Goal: Task Accomplishment & Management: Complete application form

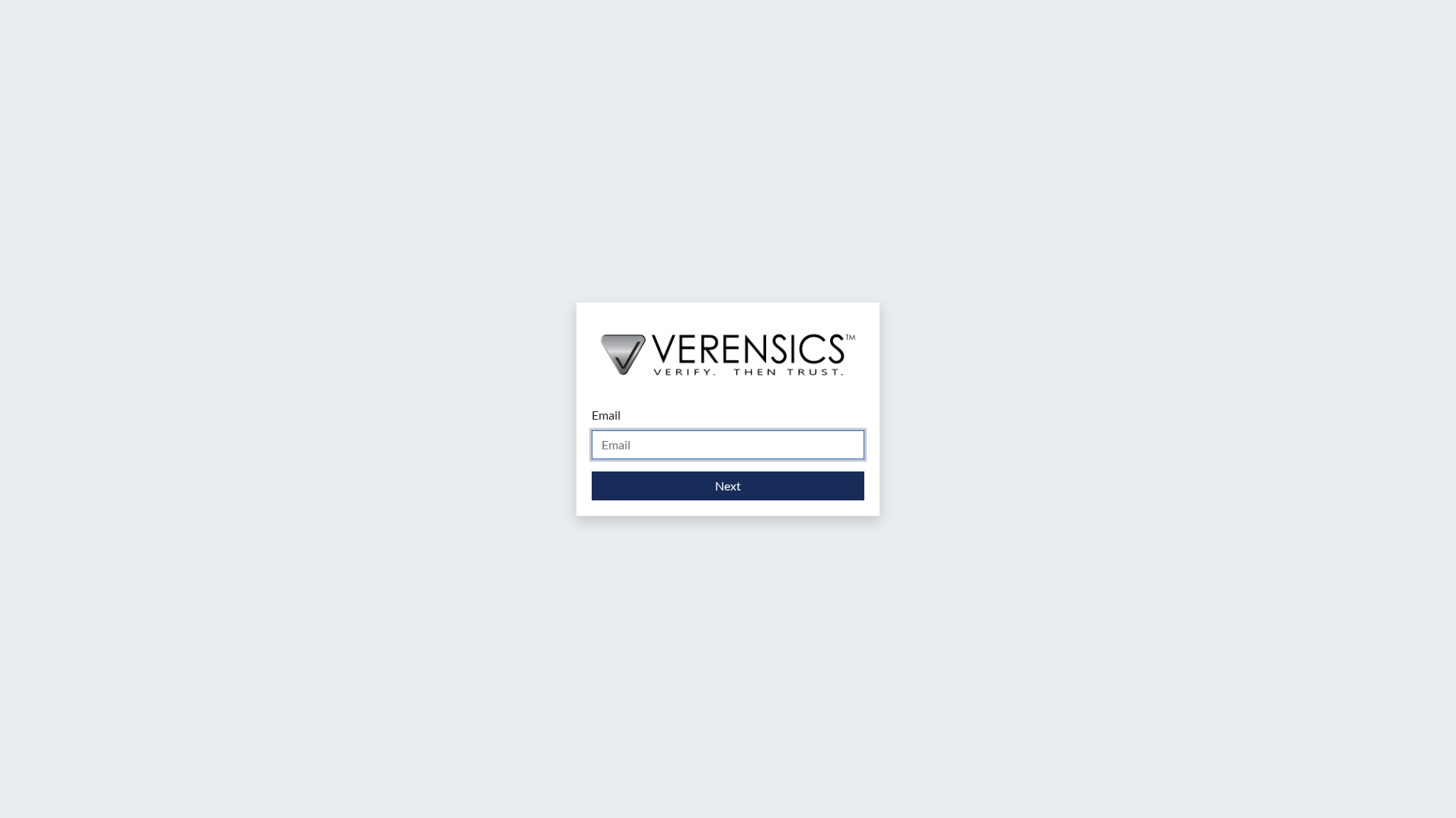
click at [649, 445] on input "Email" at bounding box center [728, 445] width 272 height 29
type input "[EMAIL_ADDRESS][DOMAIN_NAME]"
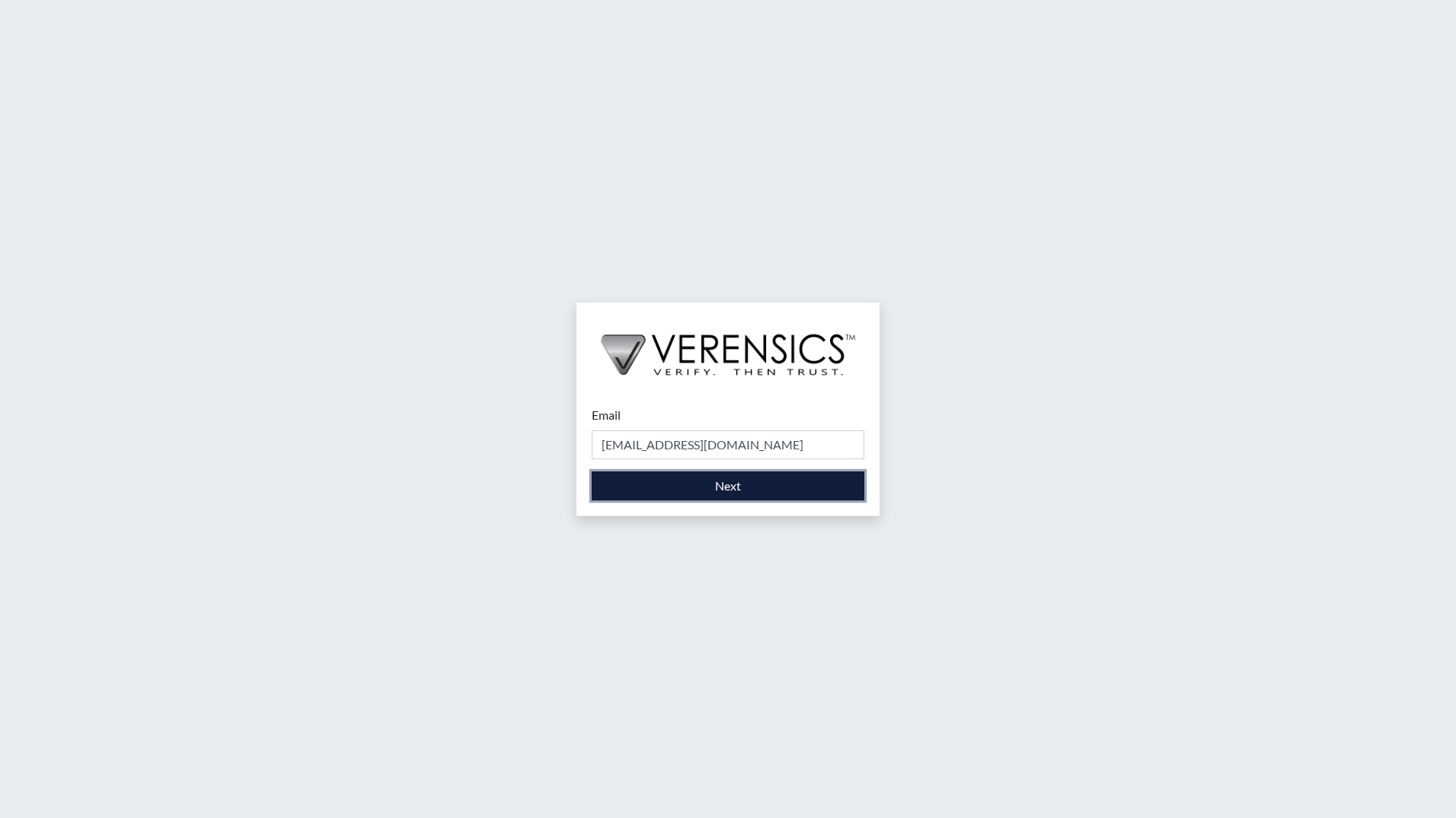
click at [730, 488] on button "Next" at bounding box center [728, 485] width 272 height 29
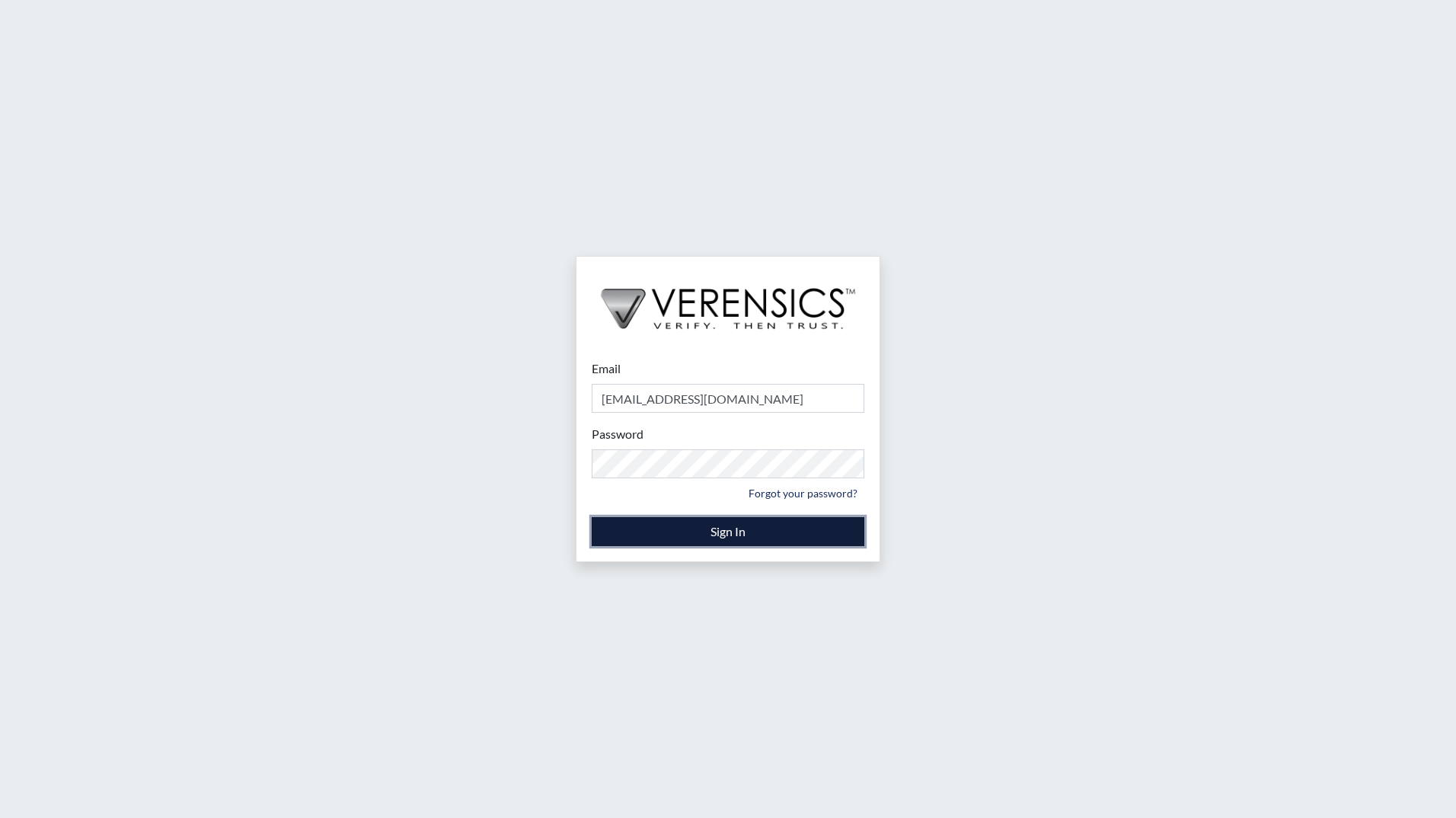
click at [722, 538] on button "Sign In" at bounding box center [728, 532] width 272 height 29
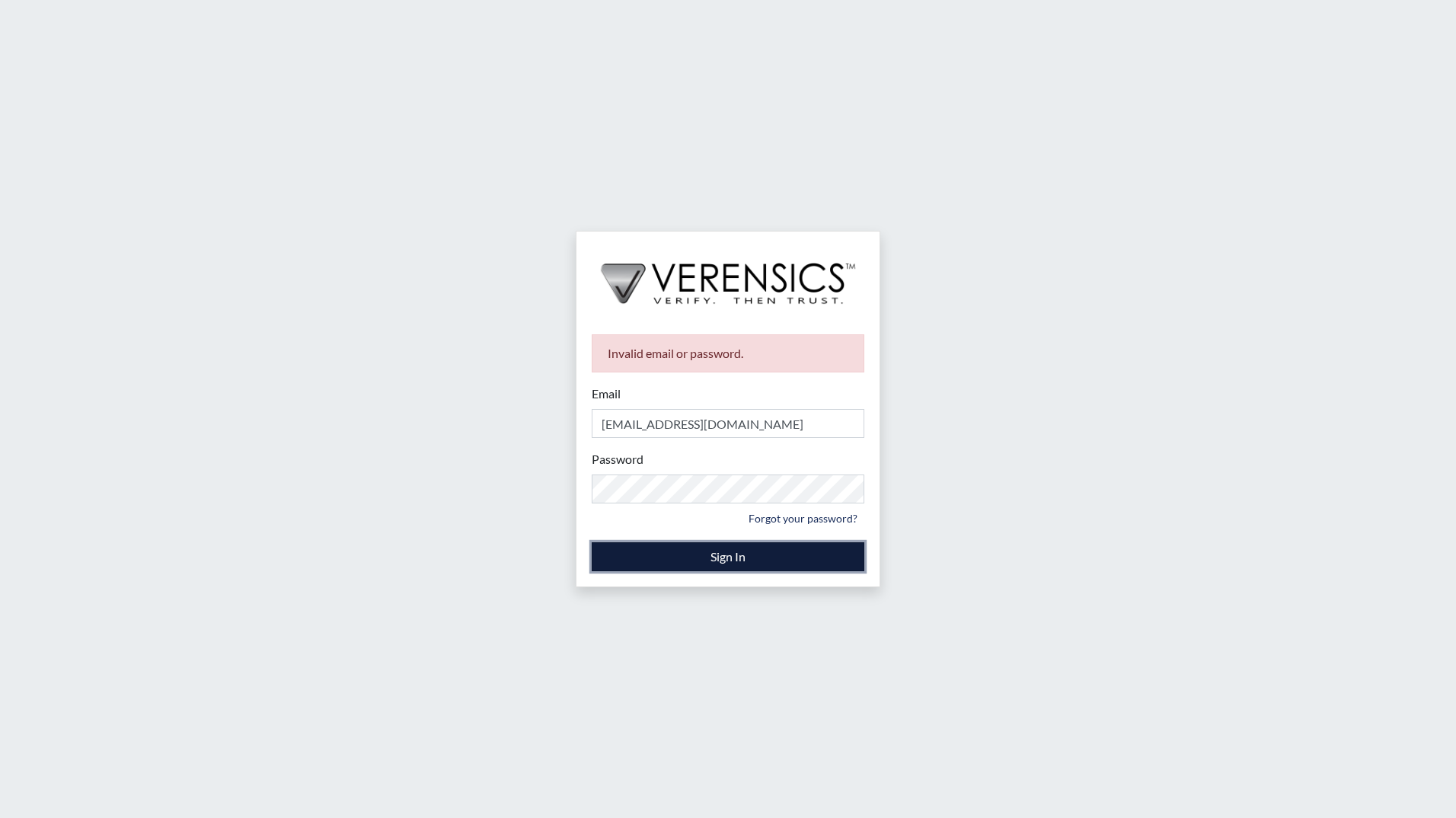
click at [733, 561] on button "Sign In" at bounding box center [728, 556] width 272 height 29
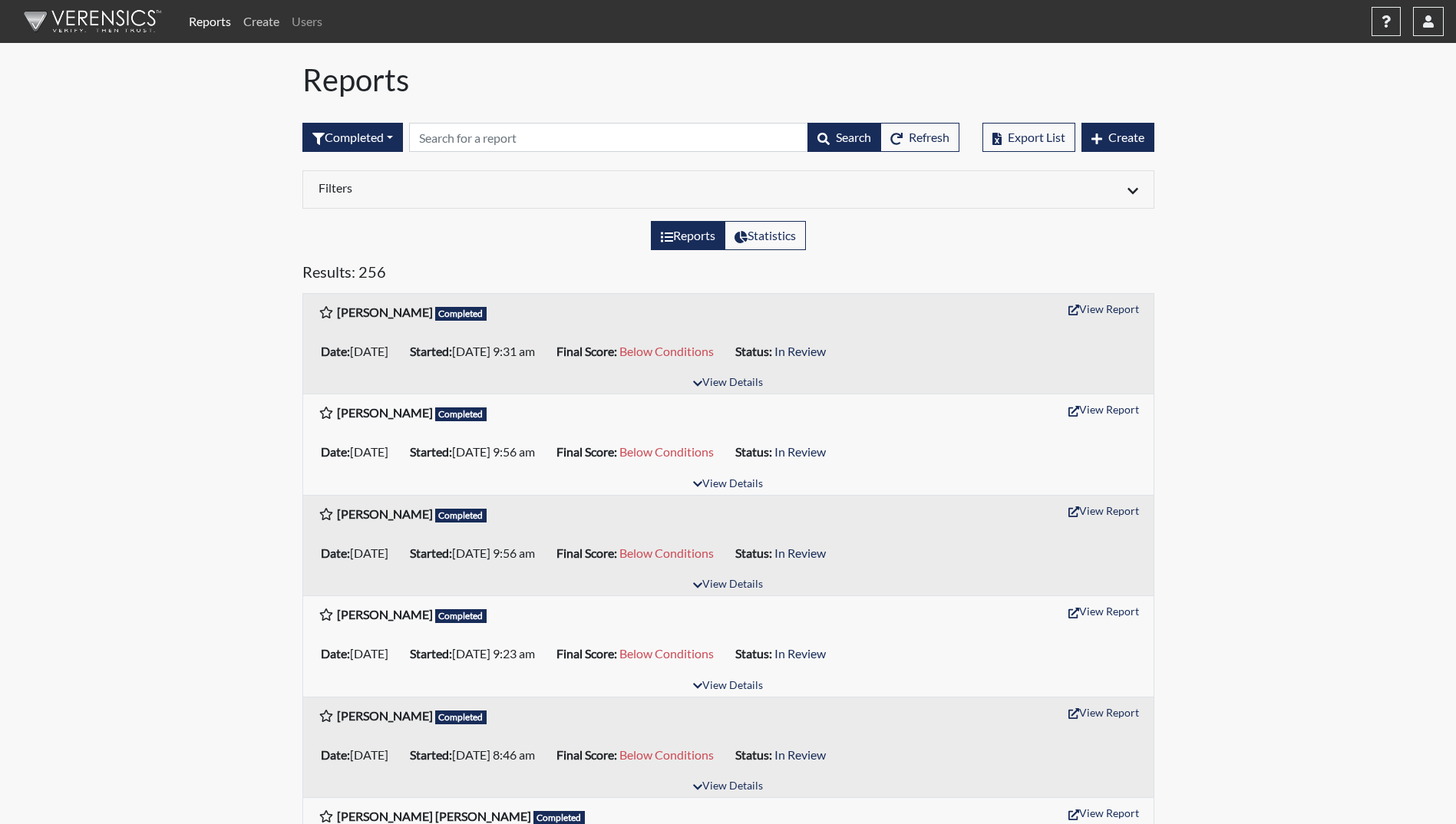
click at [264, 24] on link "Create" at bounding box center [261, 21] width 48 height 31
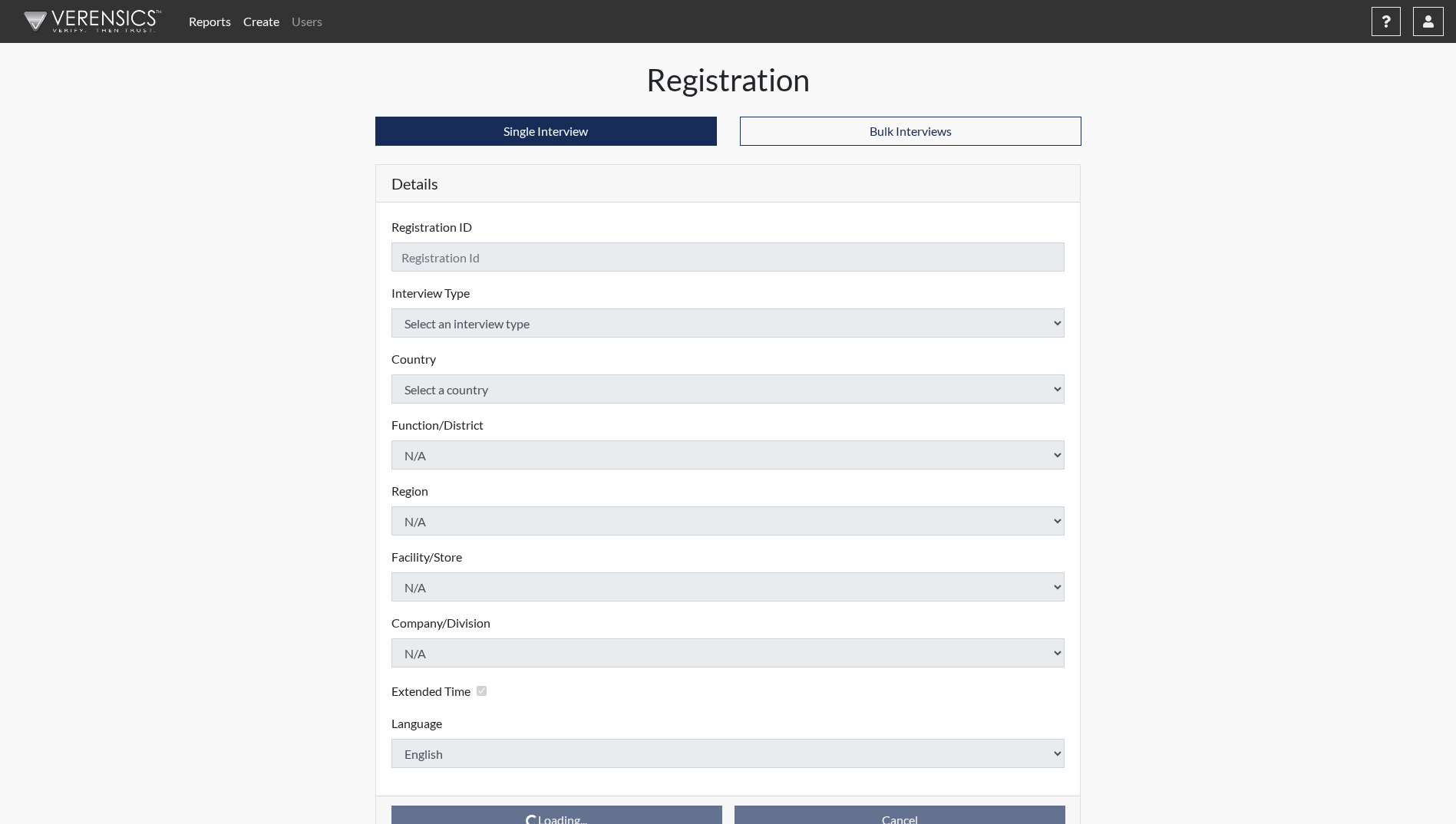
checkbox input "true"
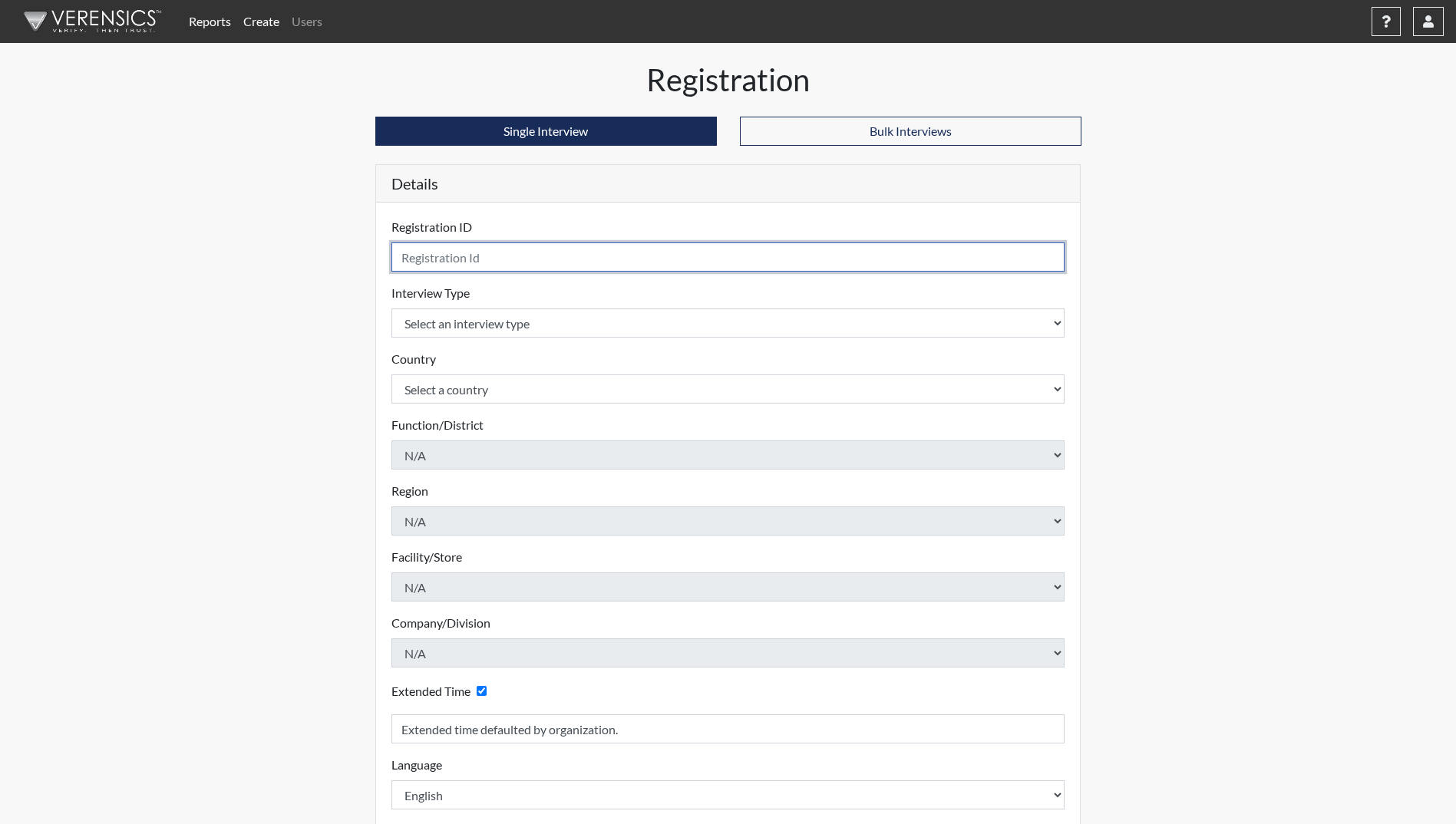
click at [590, 263] on input "text" at bounding box center [728, 257] width 674 height 29
type input "[PERSON_NAME]"
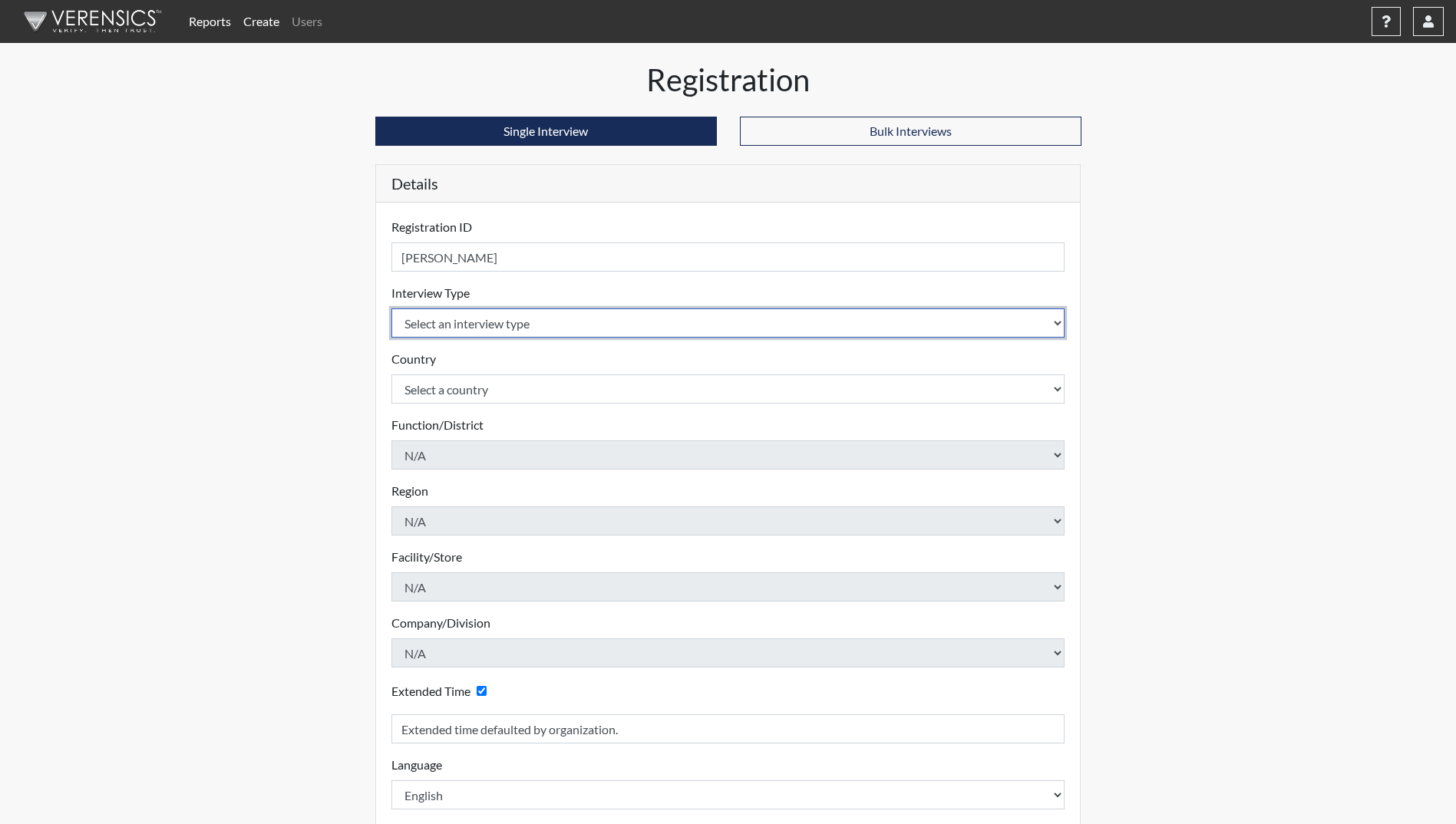
click at [616, 325] on select "Select an interview type Community Supervision Corrections Pre-Employment" at bounding box center [728, 323] width 674 height 29
select select "ff733e93-e1bf-11ea-9c9f-0eff0cf7eb8f"
click at [391, 309] on select "Select an interview type Community Supervision Corrections Pre-Employment" at bounding box center [728, 323] width 674 height 29
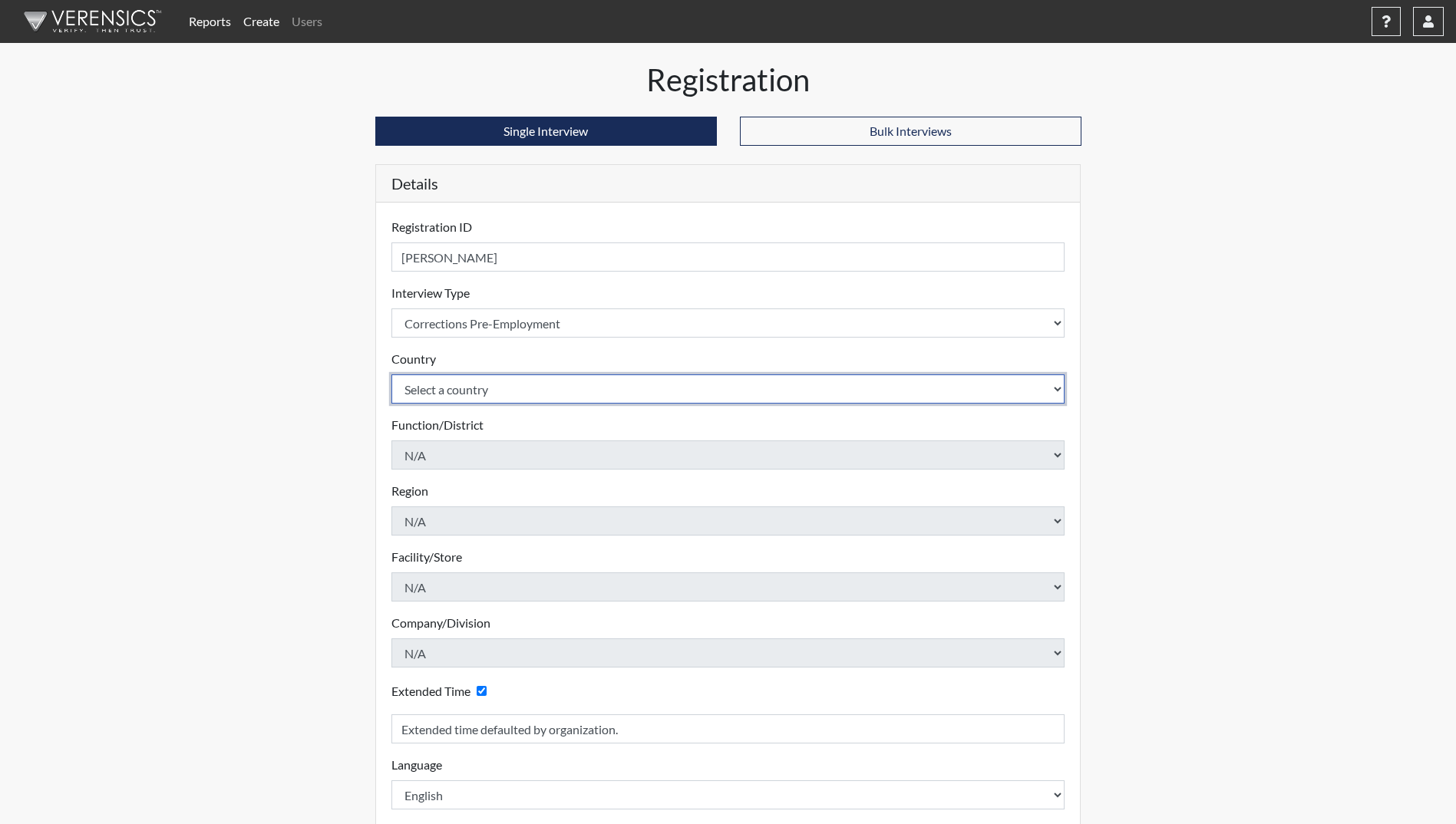
click at [590, 391] on select "Select a country [GEOGRAPHIC_DATA] [GEOGRAPHIC_DATA]" at bounding box center [728, 389] width 674 height 29
select select "united-states-of-[GEOGRAPHIC_DATA]"
click at [391, 374] on select "Select a country [GEOGRAPHIC_DATA] [GEOGRAPHIC_DATA]" at bounding box center [728, 389] width 674 height 29
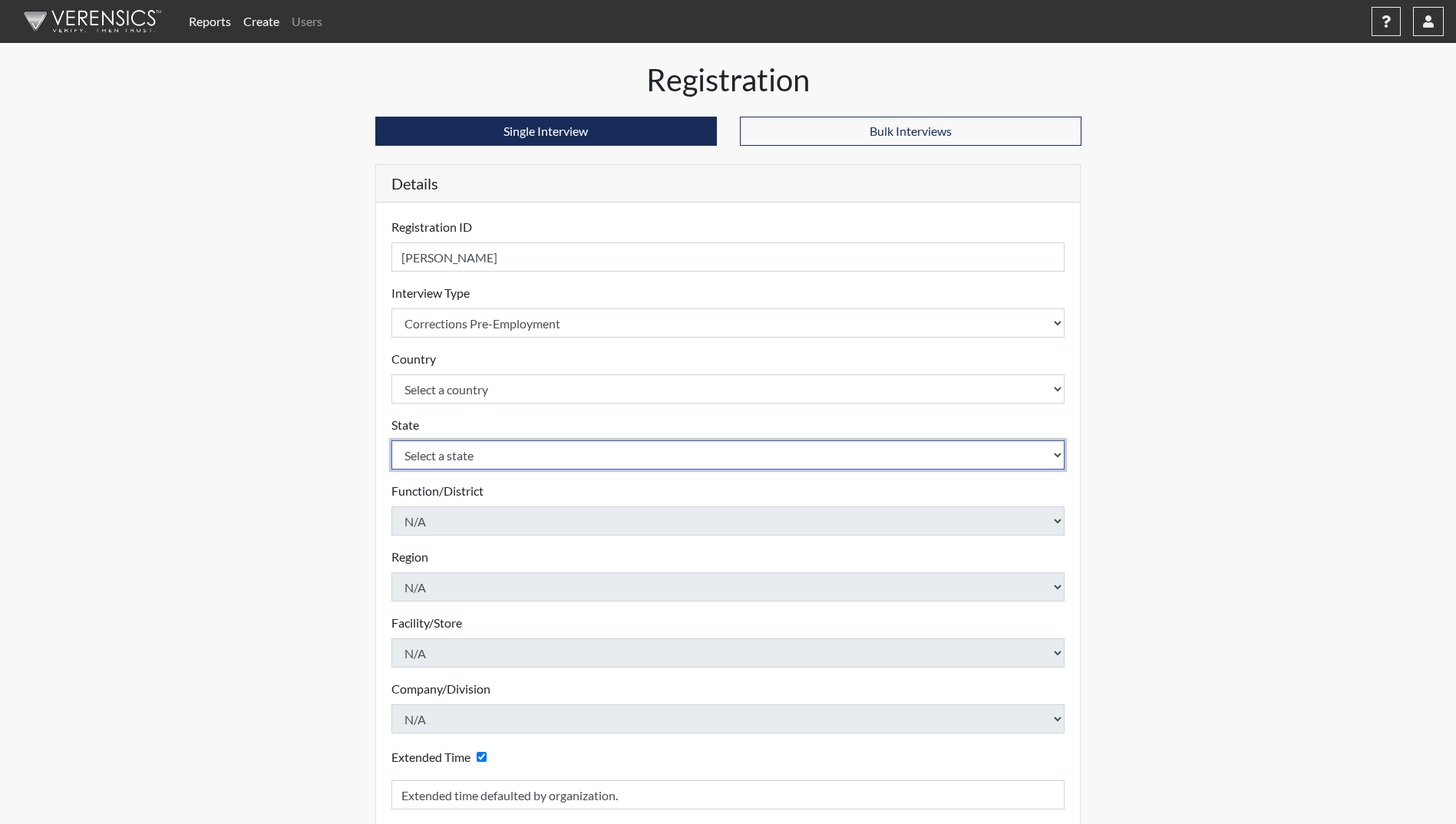
click at [587, 459] on select "Select a state [US_STATE] [US_STATE] [US_STATE] [US_STATE] [US_STATE] [US_STATE…" at bounding box center [728, 455] width 674 height 29
select select "GA"
click at [391, 440] on select "Select a state [US_STATE] [US_STATE] [US_STATE] [US_STATE] [US_STATE] [US_STATE…" at bounding box center [728, 455] width 674 height 29
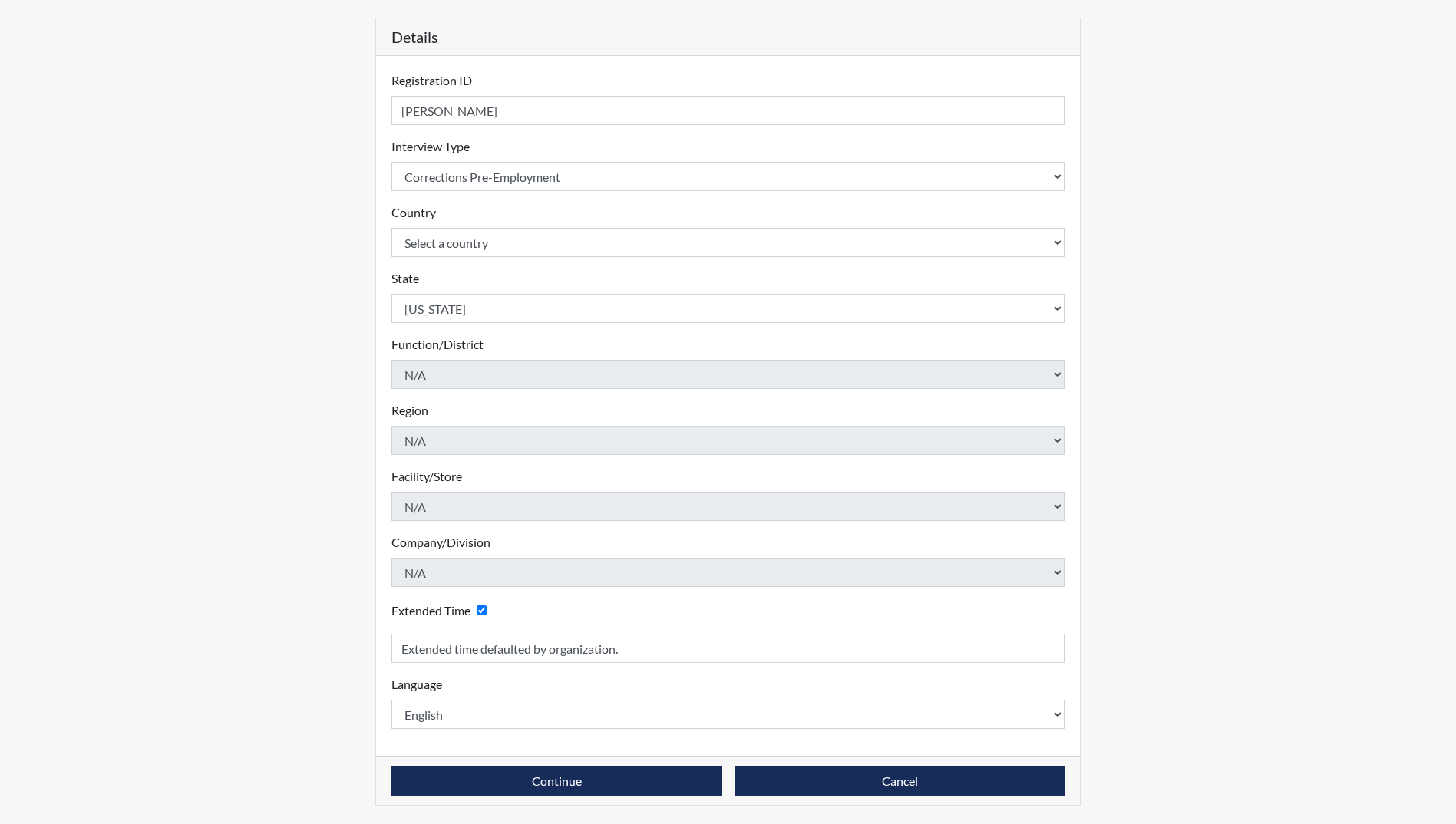
drag, startPoint x: 576, startPoint y: 810, endPoint x: 552, endPoint y: 753, distance: 61.8
click at [552, 753] on div "Registration Single Interview Bulk Interviews Details Registration ID [PERSON_N…" at bounding box center [728, 369] width 729 height 909
click at [553, 785] on button "Continue" at bounding box center [557, 781] width 331 height 29
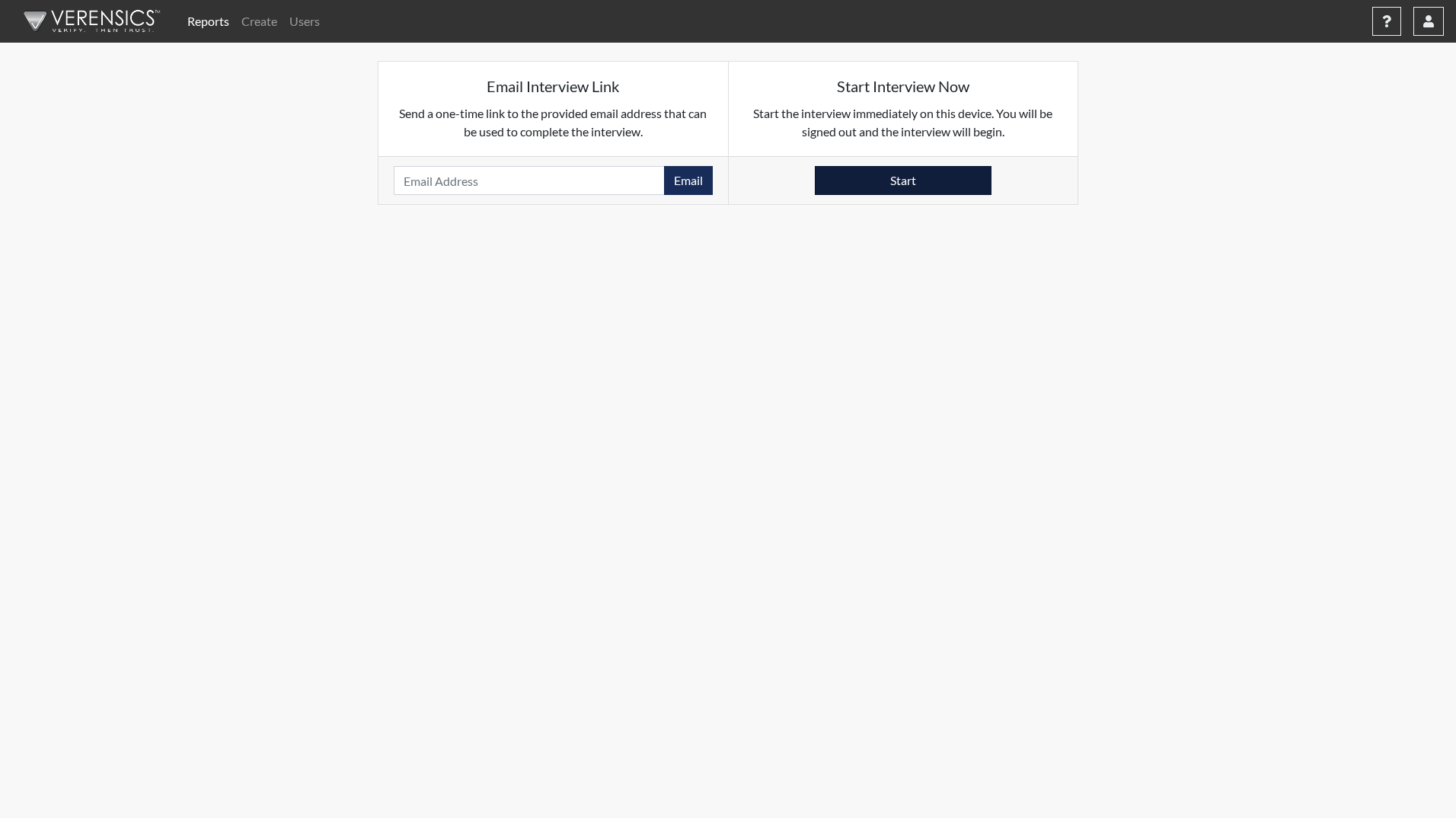
drag, startPoint x: 926, startPoint y: 195, endPoint x: 920, endPoint y: 175, distance: 20.9
click at [920, 175] on div "Start" at bounding box center [903, 180] width 349 height 48
click at [920, 175] on button "Start" at bounding box center [902, 180] width 176 height 29
